Goal: Information Seeking & Learning: Learn about a topic

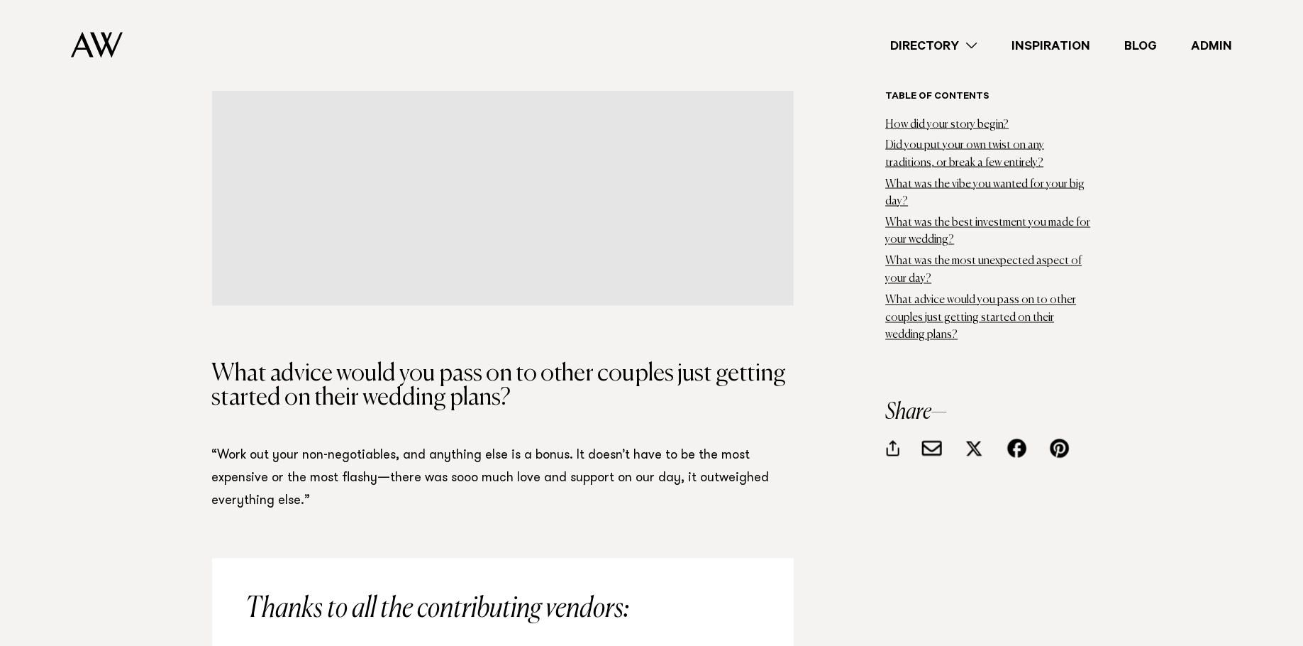
scroll to position [6553, 0]
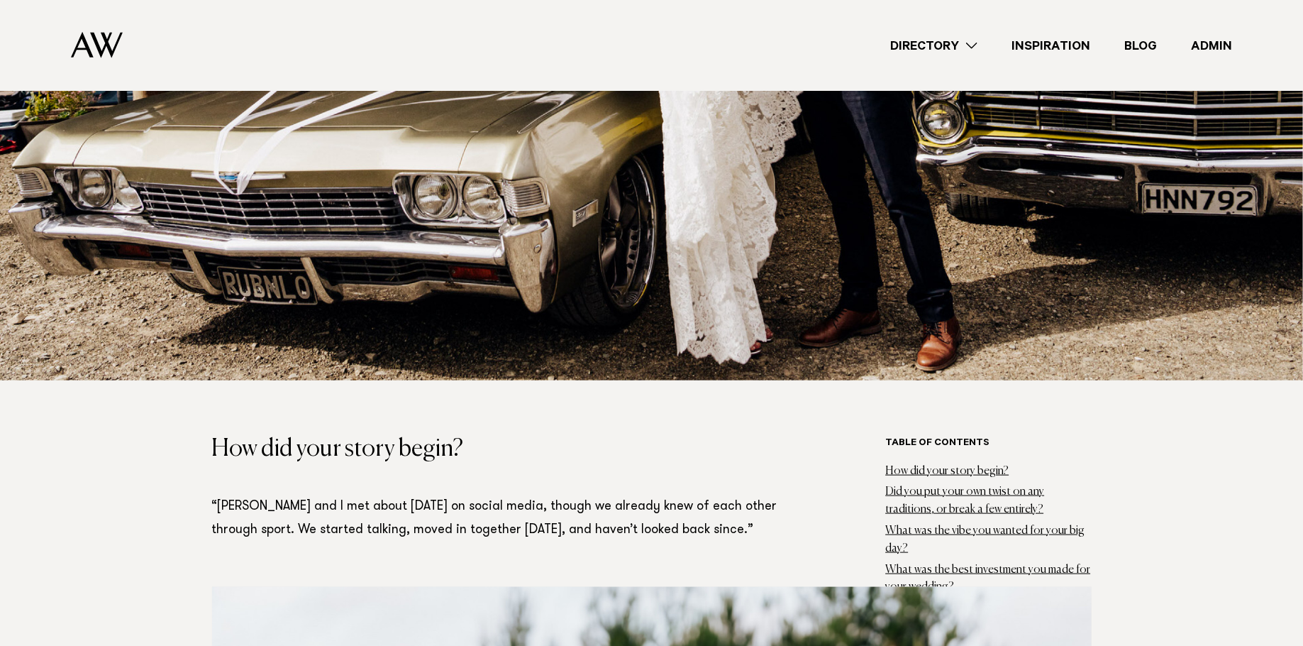
scroll to position [511, 0]
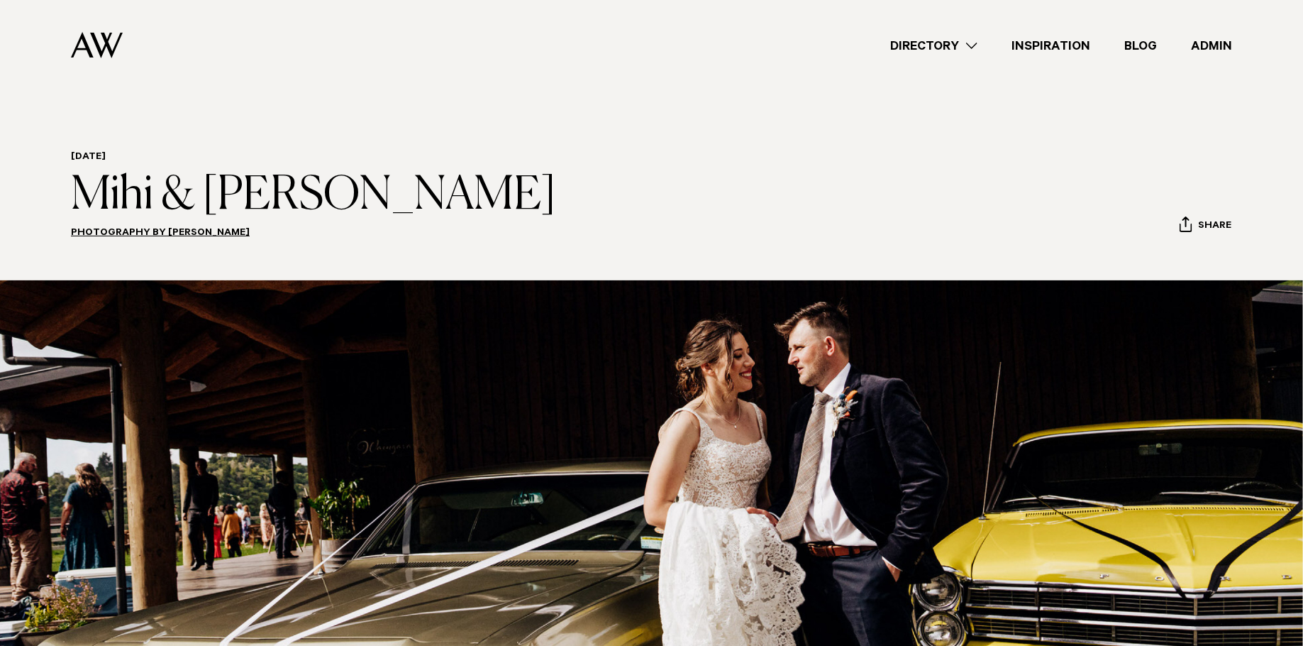
drag, startPoint x: 222, startPoint y: 194, endPoint x: 78, endPoint y: 189, distance: 144.1
click at [78, 189] on header "02 Oct 2025 Mihi & Mitchell Photography by Kirsten Summers Share Copy Link Emai…" at bounding box center [651, 198] width 1161 height 95
copy h1 "Mihi & [PERSON_NAME]"
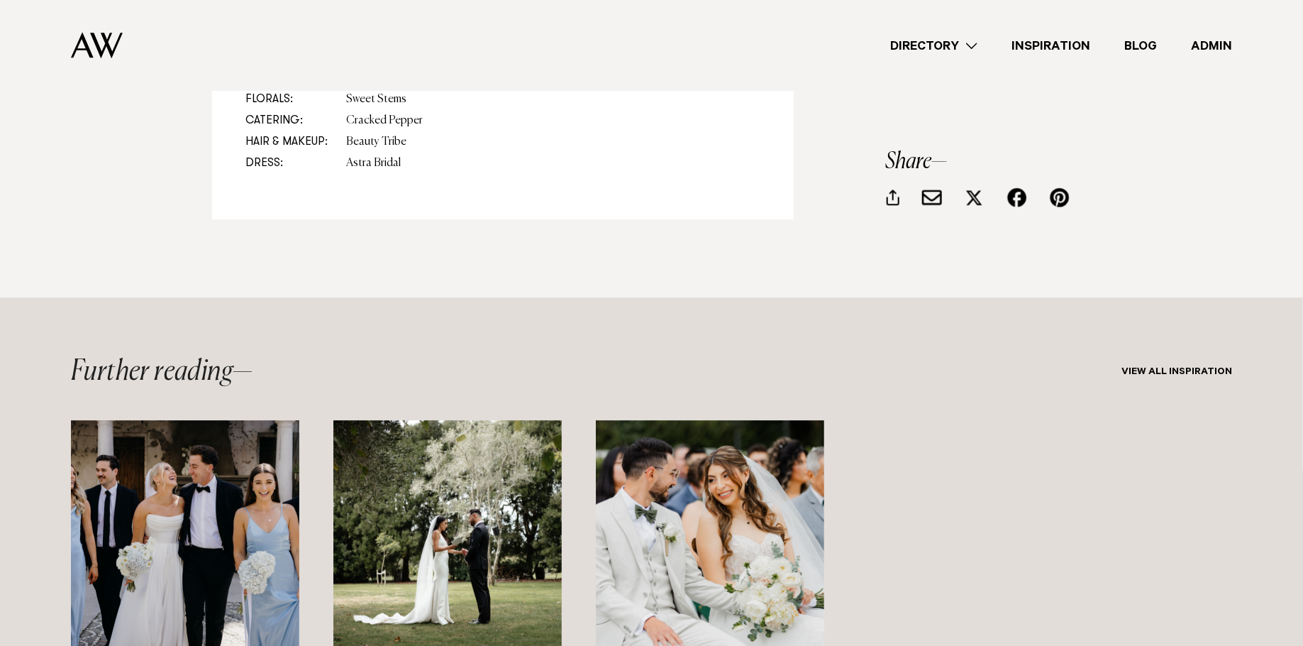
scroll to position [6730, 0]
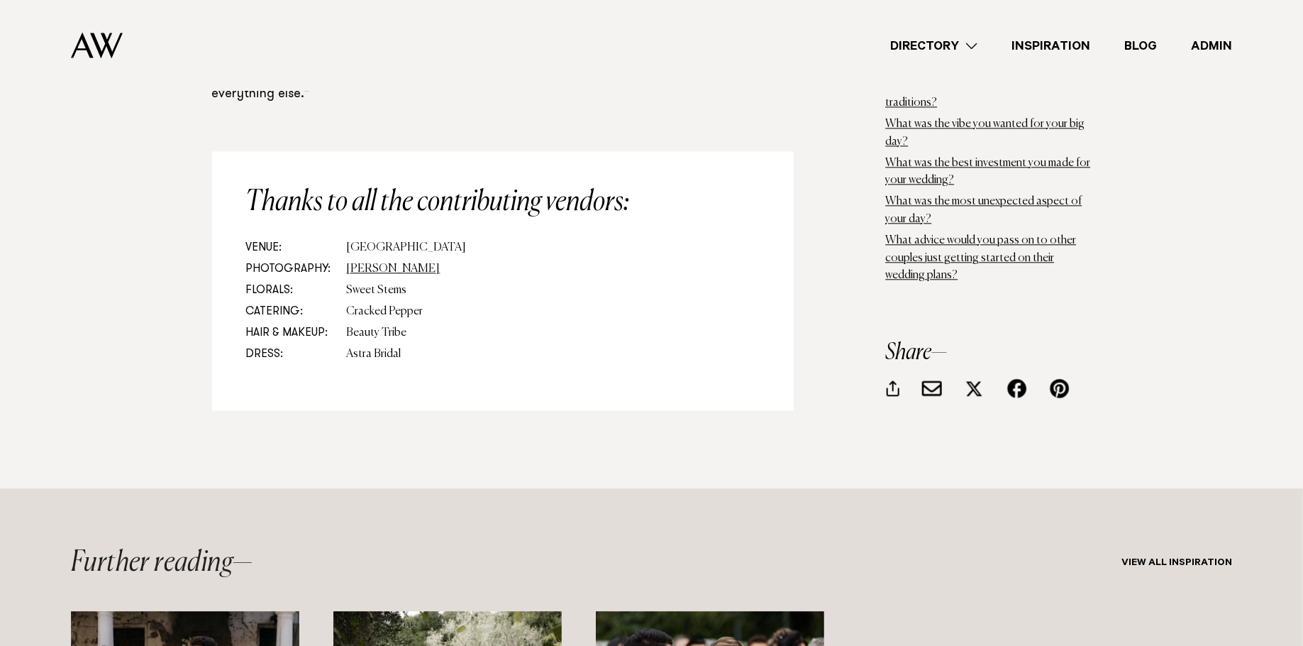
drag, startPoint x: 447, startPoint y: 265, endPoint x: 345, endPoint y: 275, distance: 101.9
click at [349, 258] on dd "[GEOGRAPHIC_DATA]" at bounding box center [553, 247] width 413 height 21
copy dd "[GEOGRAPHIC_DATA]"
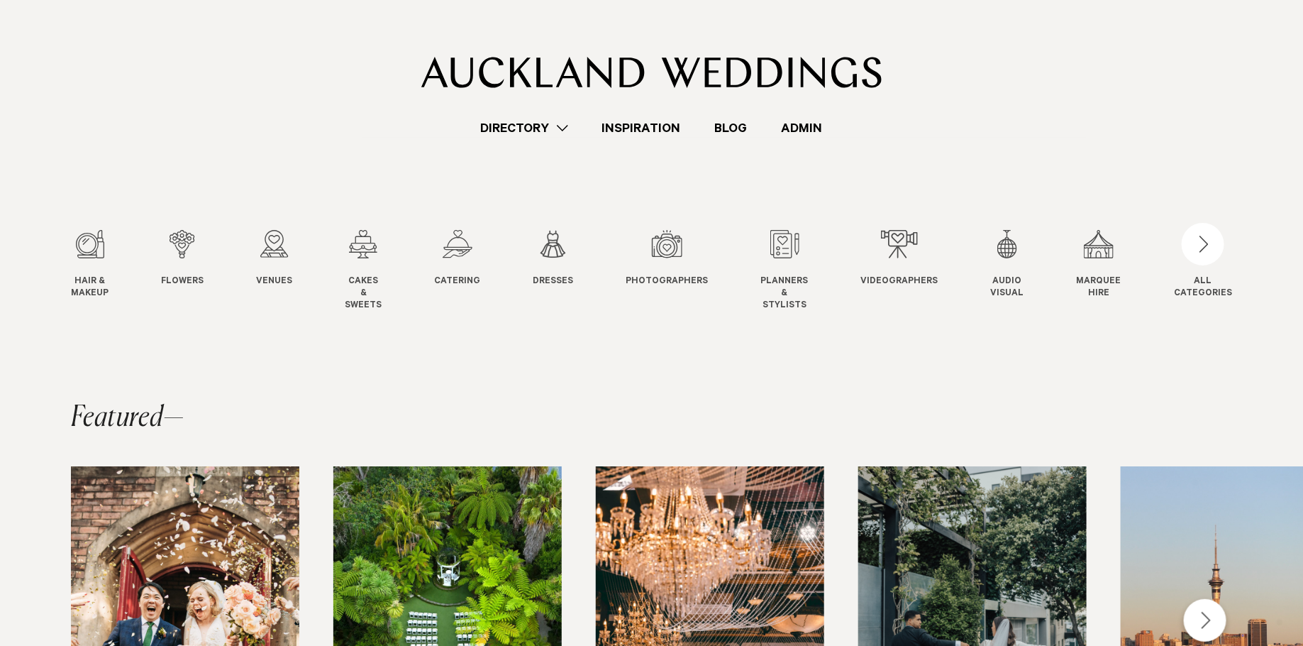
click at [623, 121] on link "Inspiration" at bounding box center [641, 127] width 113 height 19
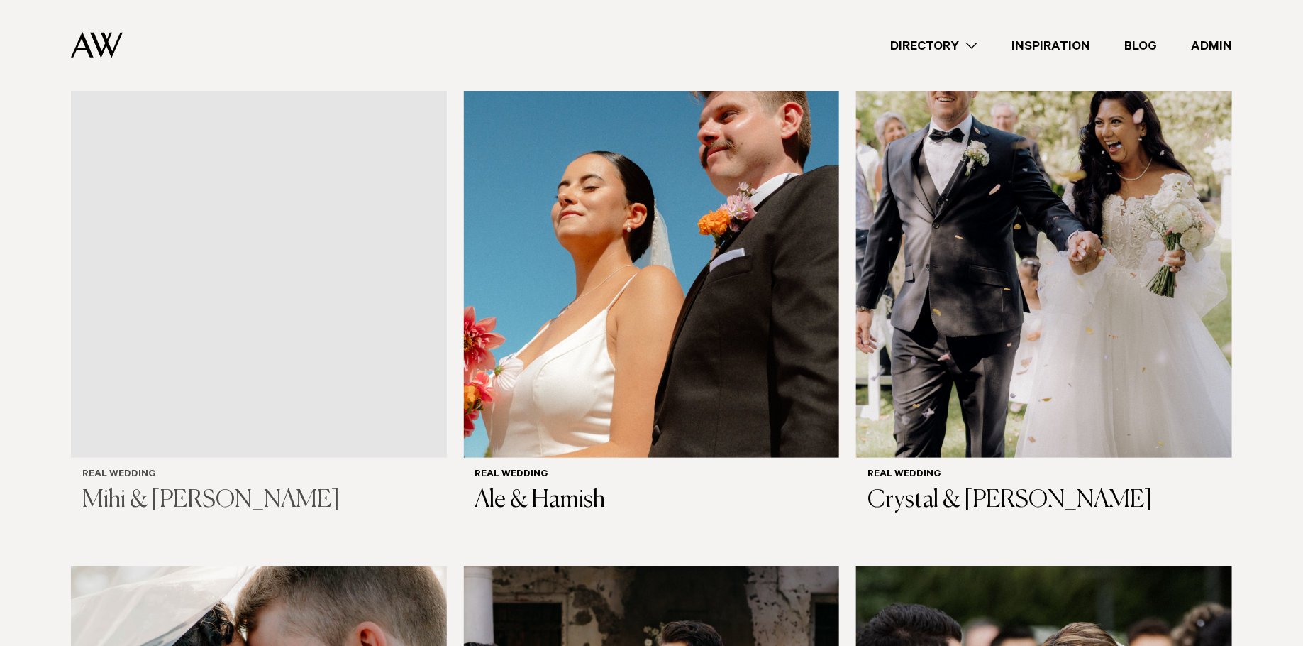
scroll to position [500, 0]
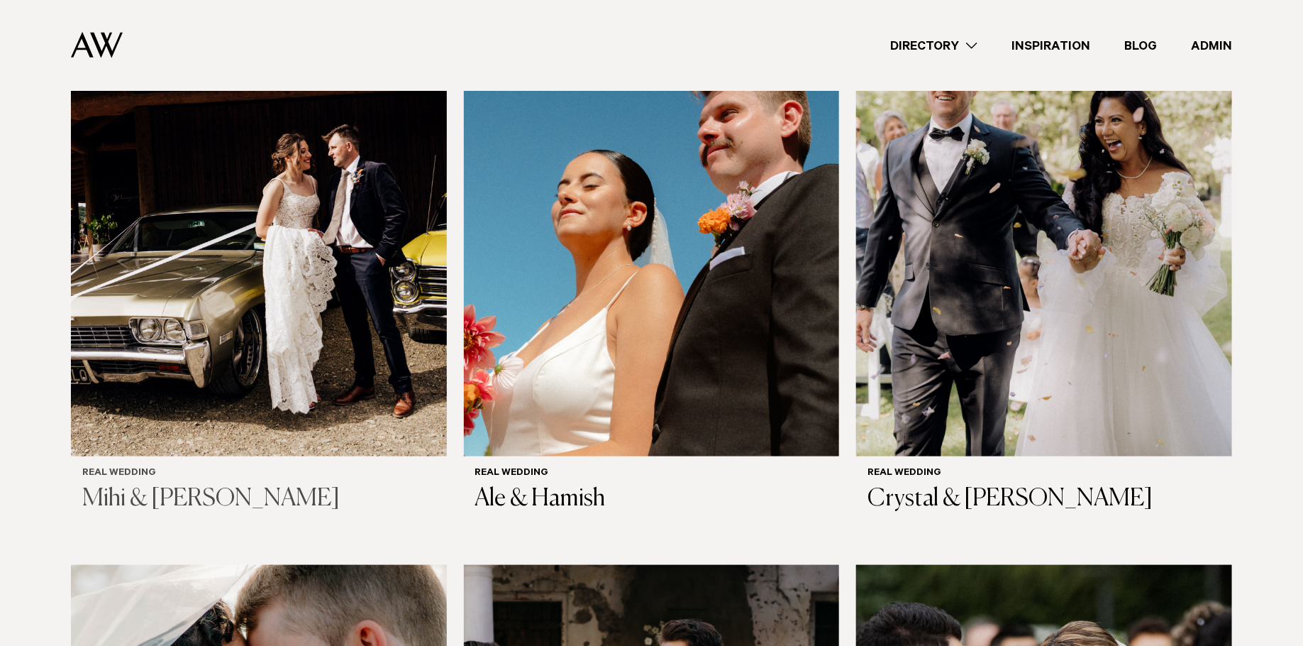
click at [204, 265] on img at bounding box center [259, 204] width 376 height 504
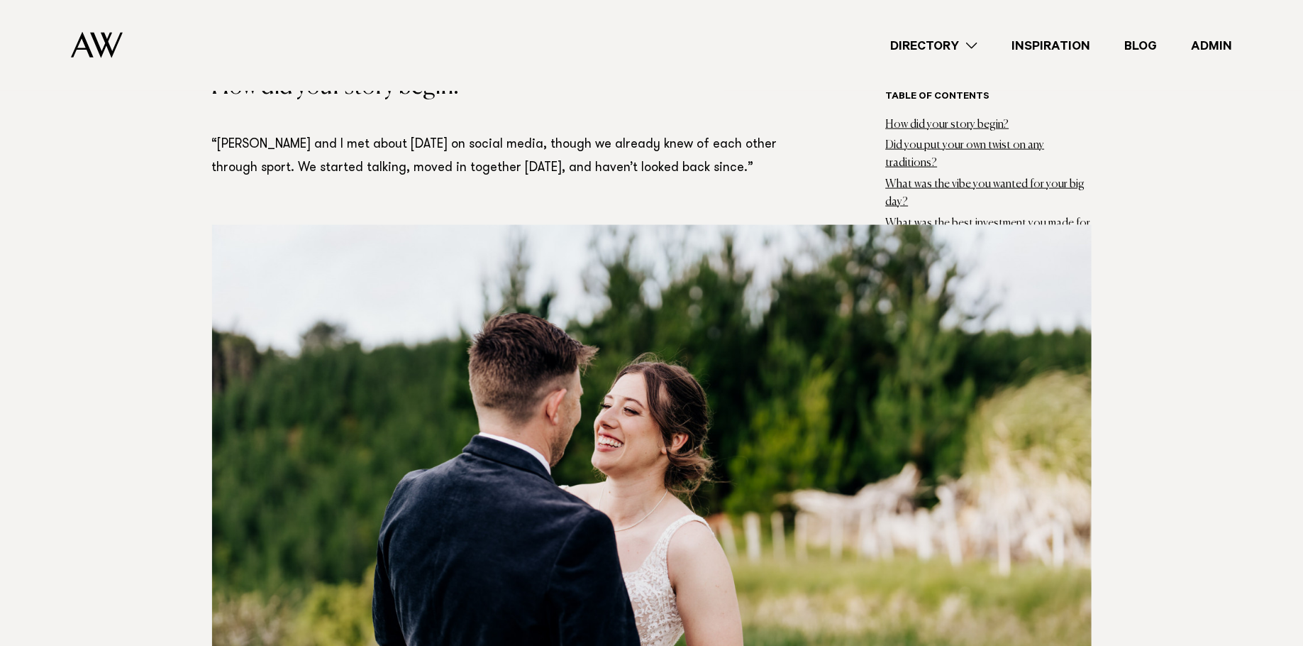
scroll to position [986, 0]
